Goal: Find specific page/section: Find specific page/section

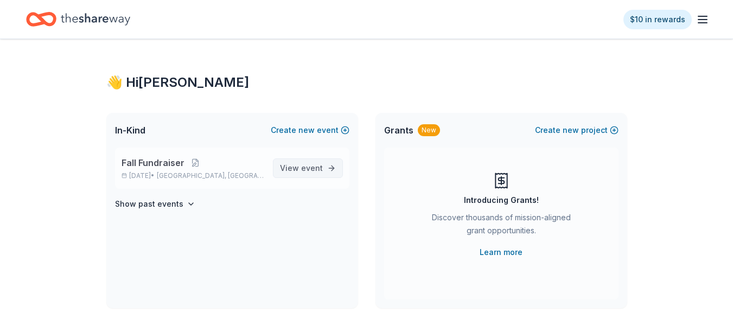
click at [305, 169] on span "event" at bounding box center [312, 167] width 22 height 9
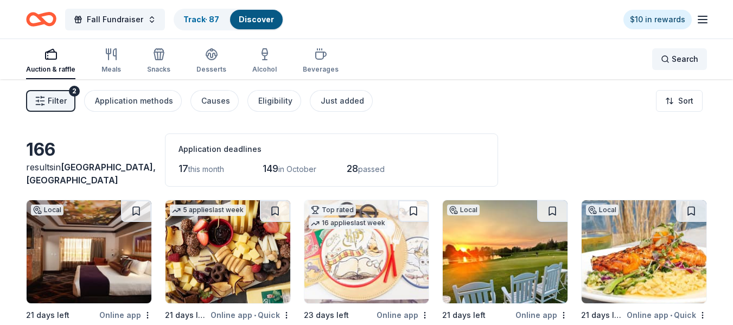
click at [666, 57] on div "Search" at bounding box center [679, 59] width 37 height 13
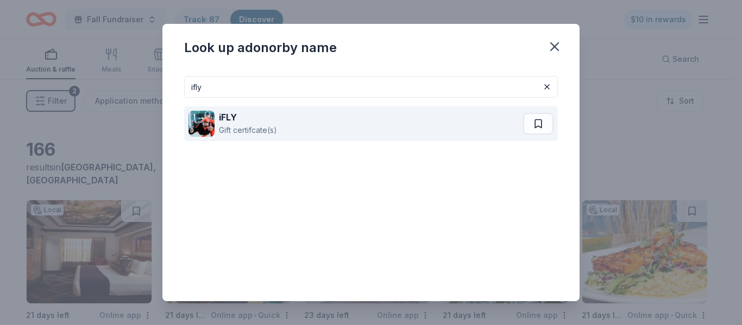
type input "ifly"
click at [257, 123] on div "iFLY" at bounding box center [248, 117] width 58 height 13
